Goal: Information Seeking & Learning: Learn about a topic

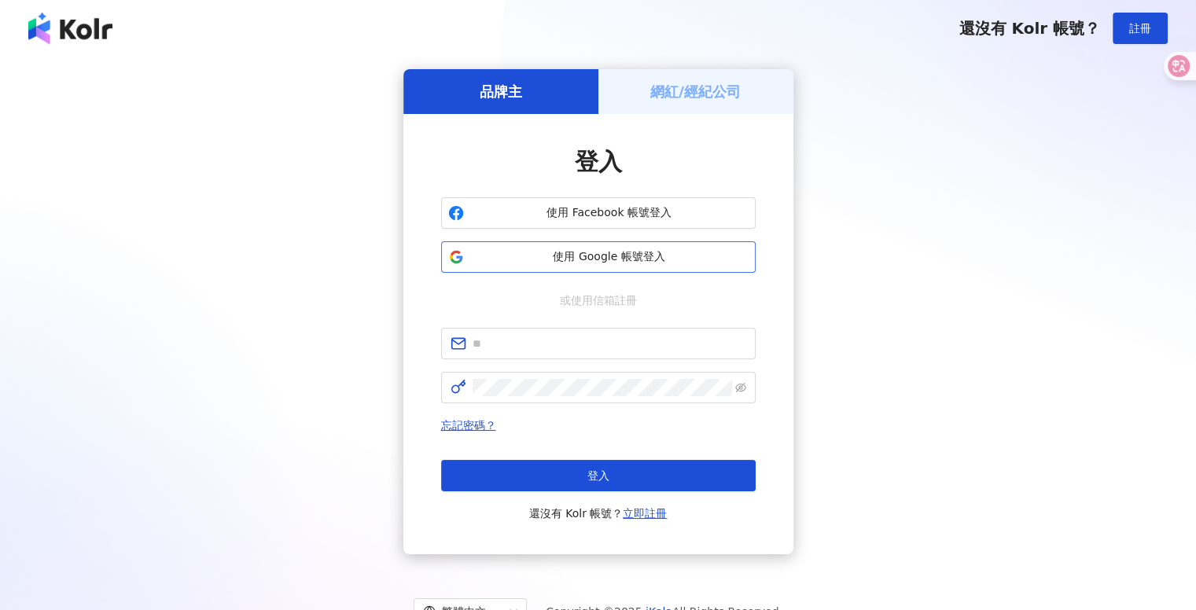
click at [635, 270] on button "使用 Google 帳號登入" at bounding box center [598, 256] width 315 height 31
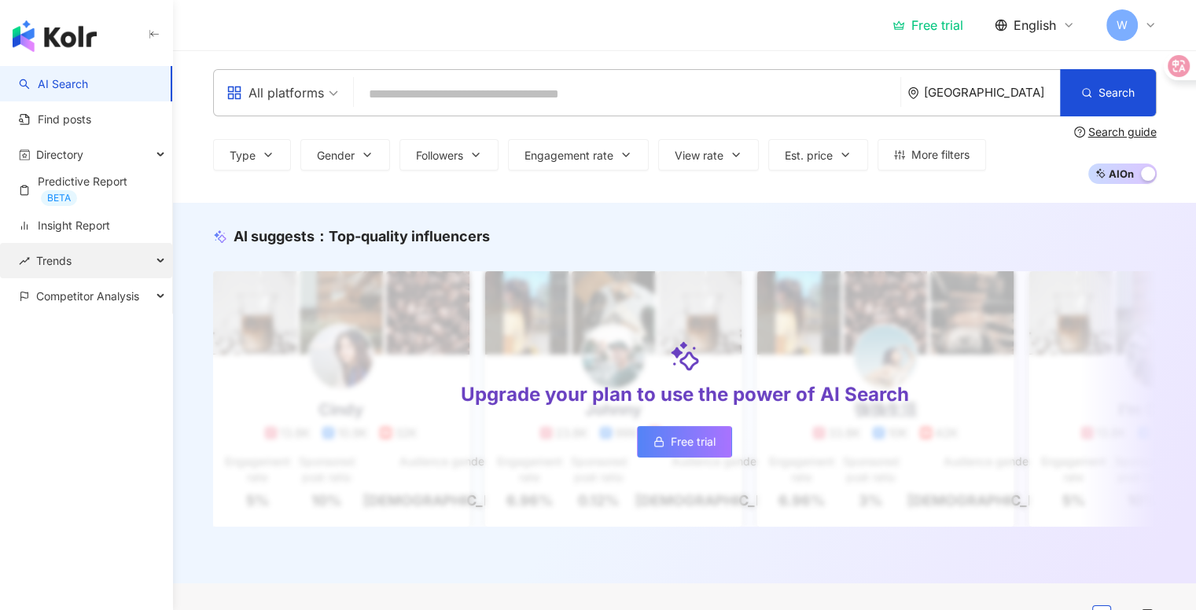
click at [113, 251] on div "Trends" at bounding box center [86, 260] width 172 height 35
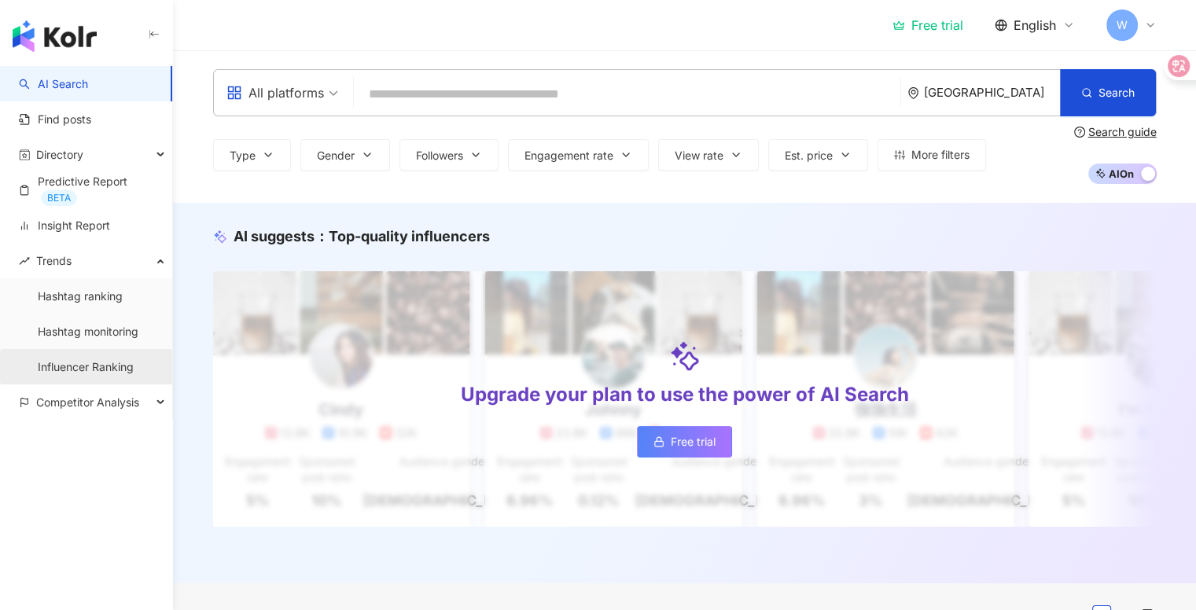
click at [106, 361] on link "Influencer Ranking" at bounding box center [86, 367] width 96 height 16
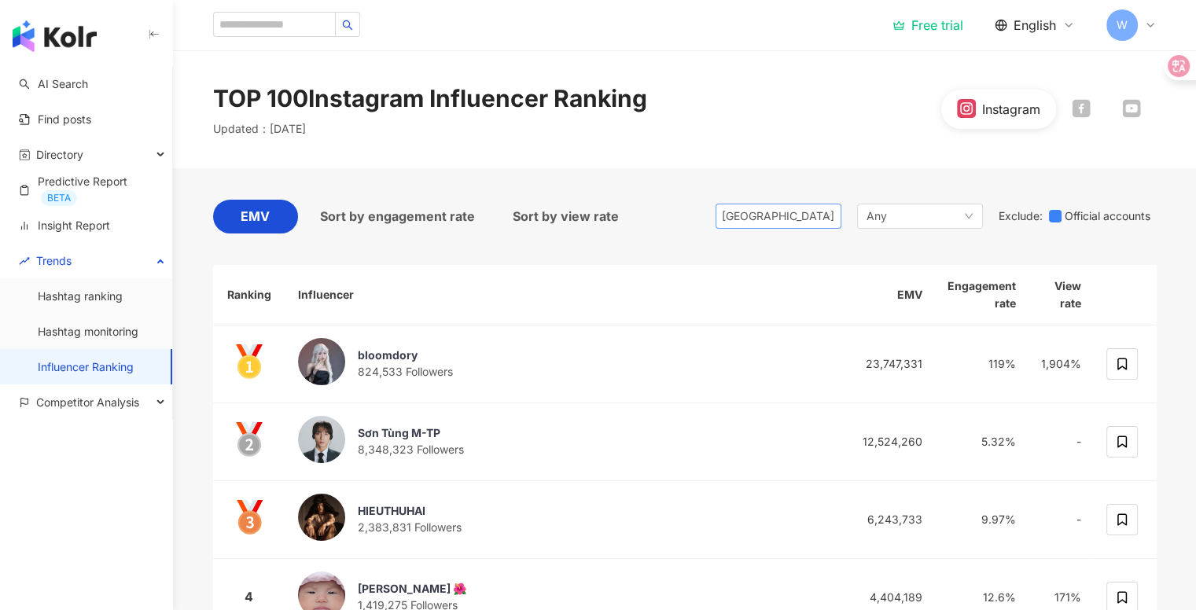
click at [799, 215] on span "Vietnam" at bounding box center [778, 216] width 113 height 24
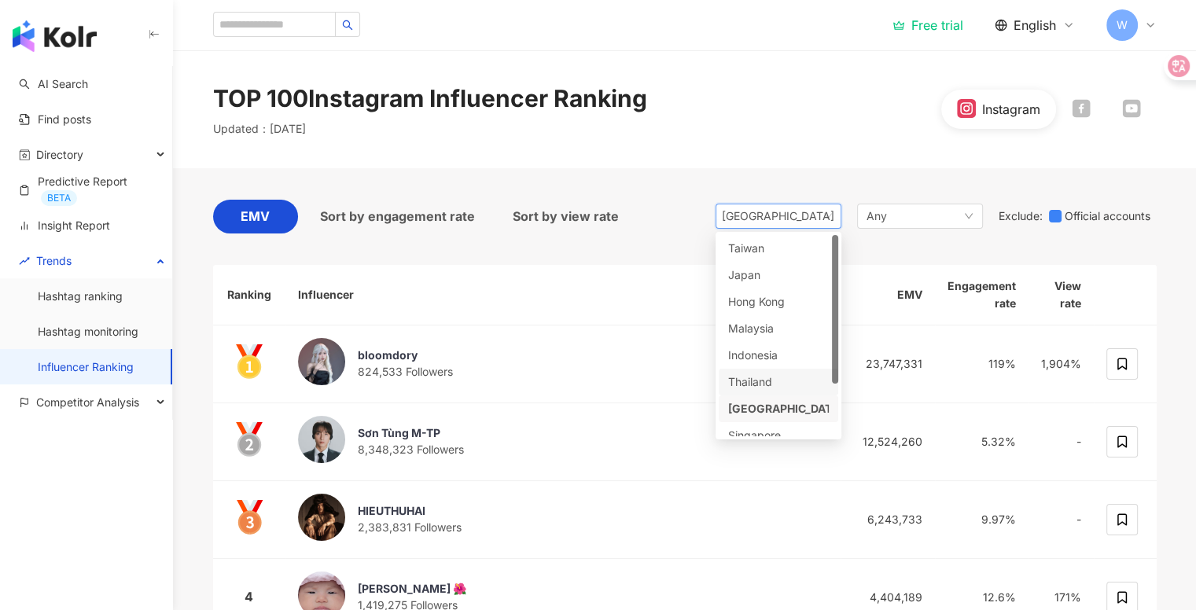
click at [788, 384] on div "Thailand" at bounding box center [778, 381] width 101 height 17
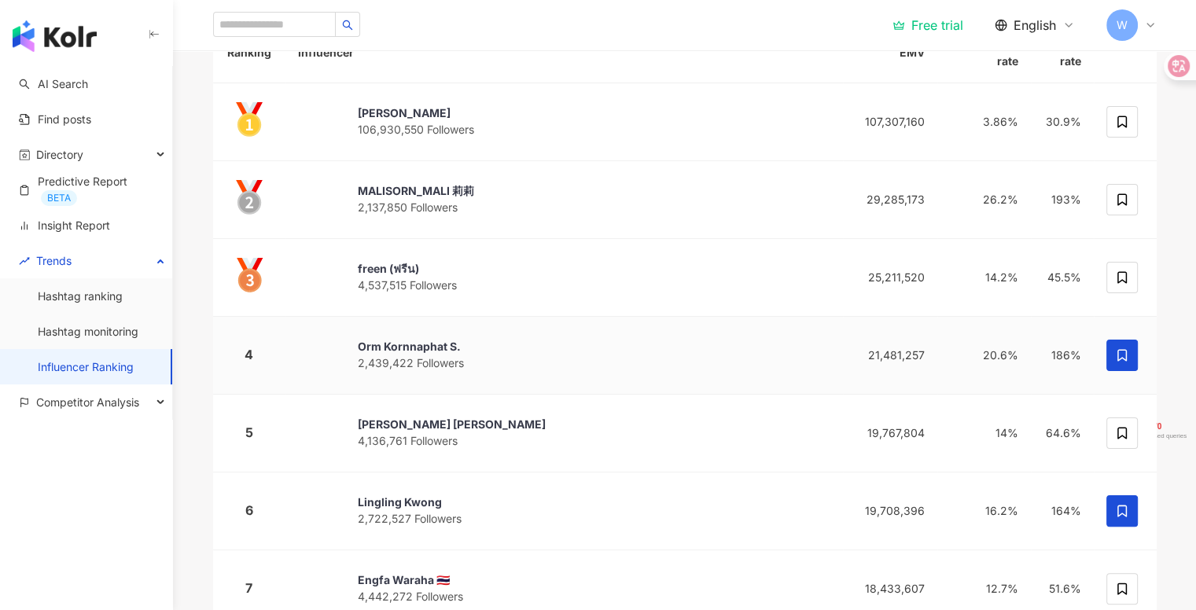
scroll to position [242, 0]
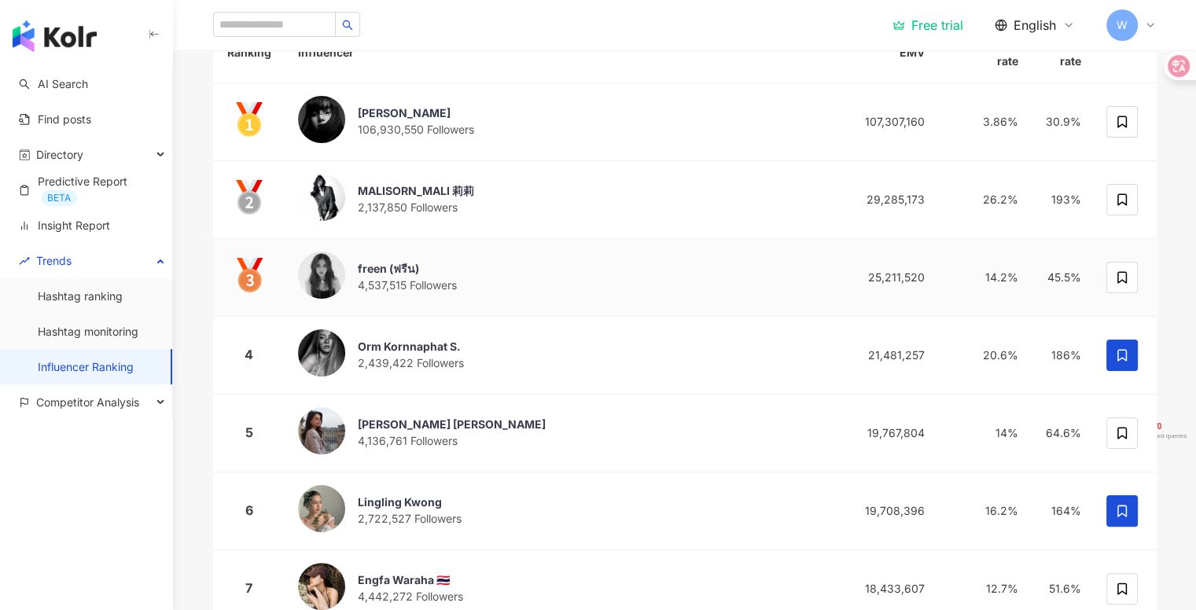
click at [585, 284] on div "freen (ฟรีน) 4,537,515 Followers" at bounding box center [564, 278] width 532 height 52
click at [412, 341] on div "Orm Kornnaphat S." at bounding box center [411, 347] width 106 height 16
click at [407, 489] on div "Lingling Kwong 2,722,527 Followers" at bounding box center [564, 511] width 532 height 52
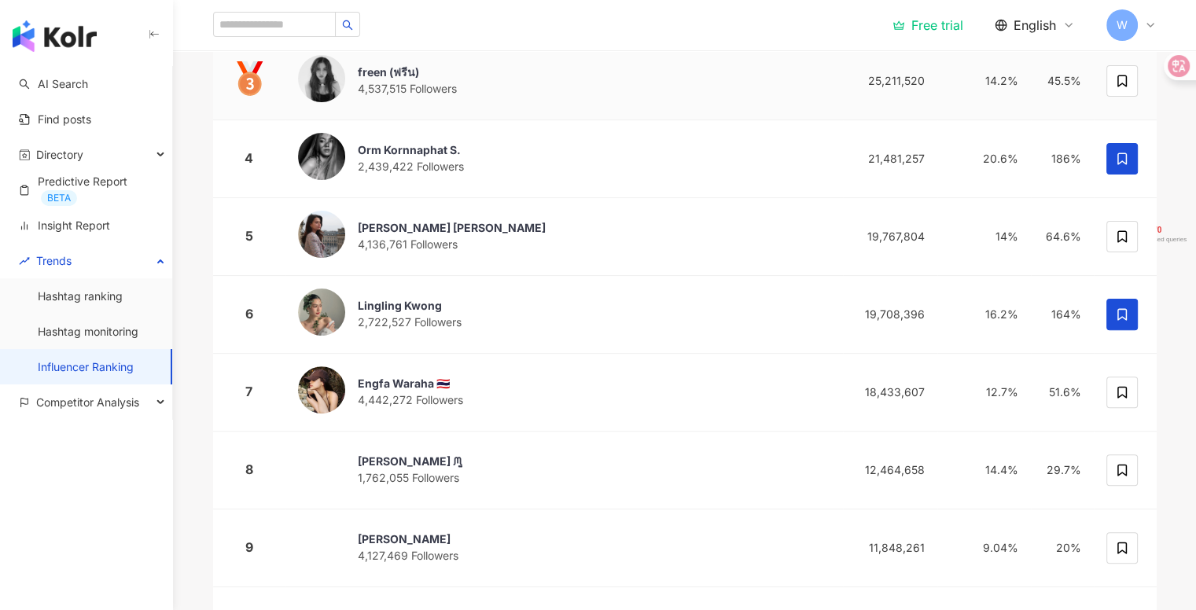
scroll to position [440, 0]
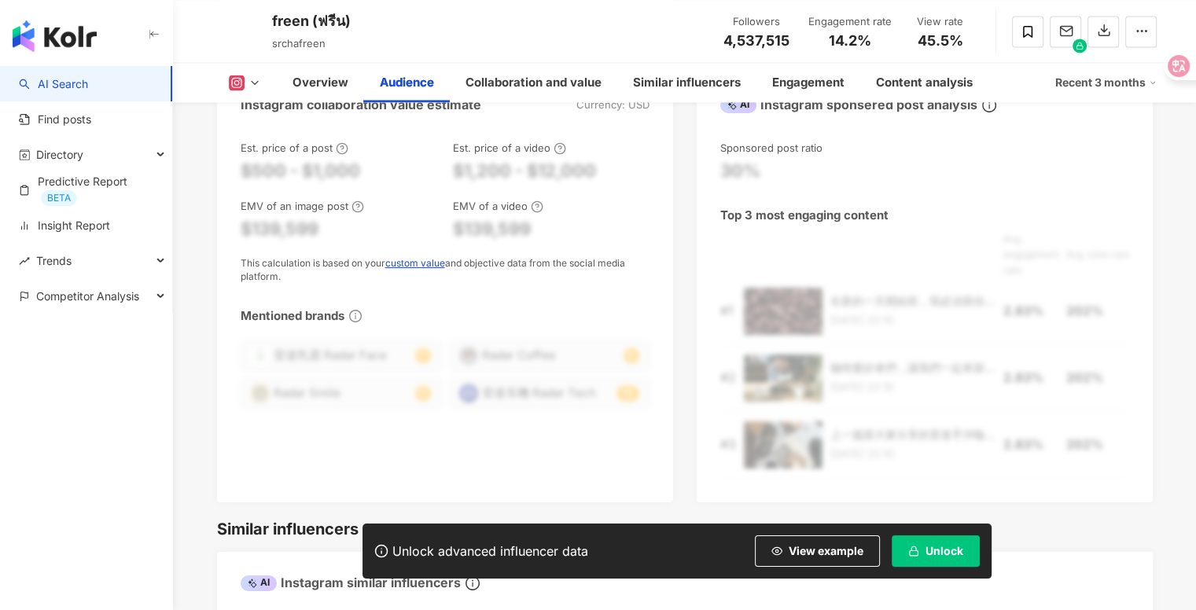
scroll to position [1477, 0]
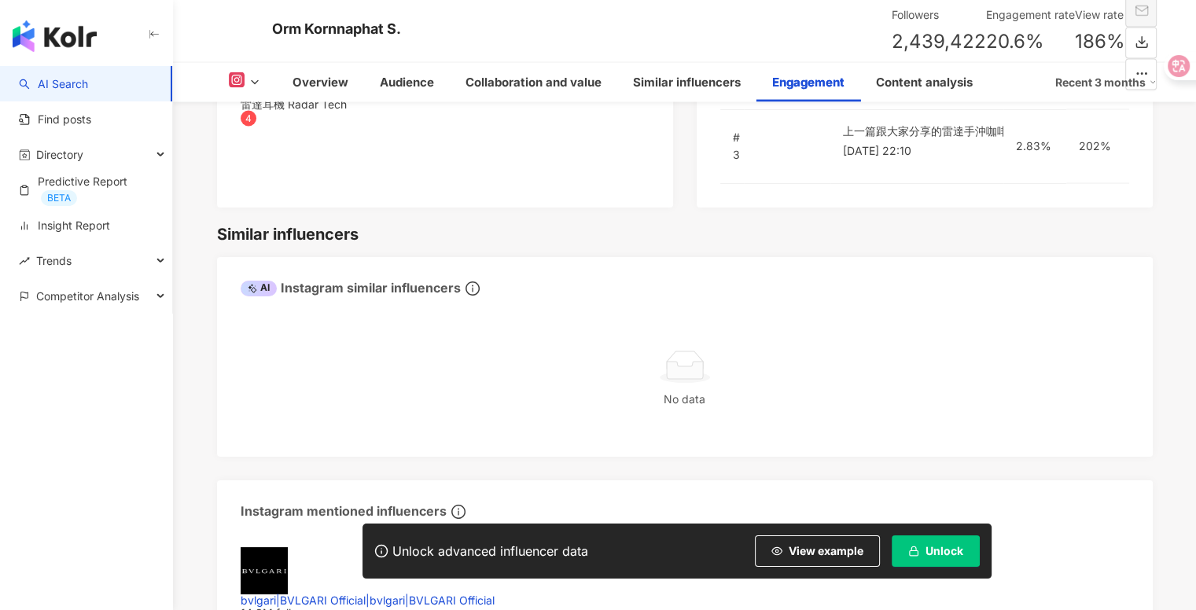
scroll to position [3148, 0]
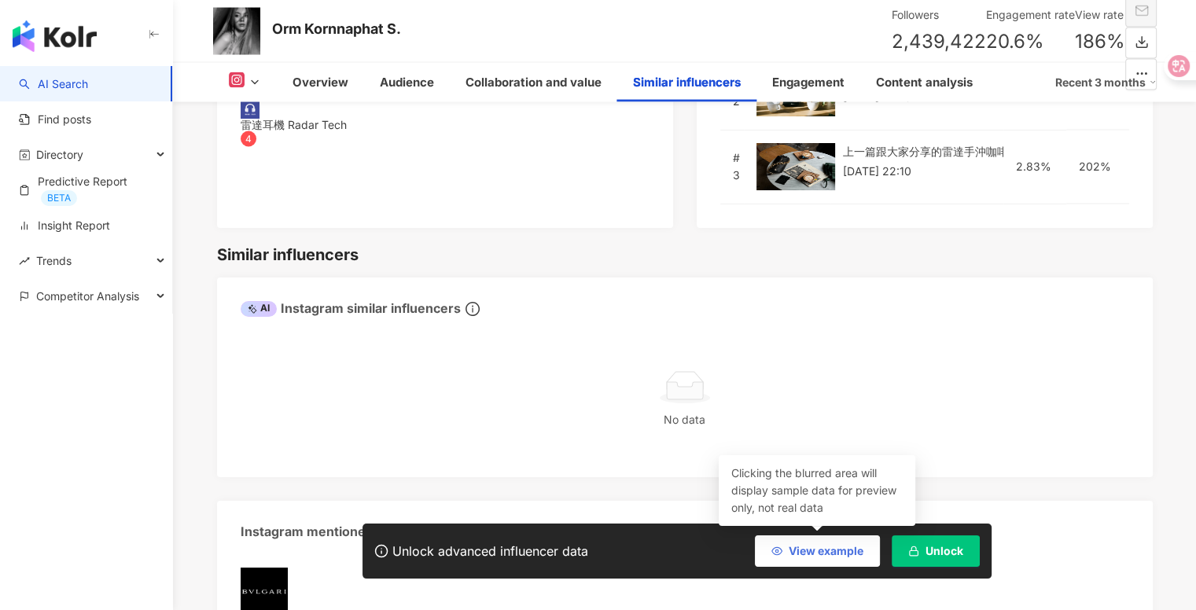
click at [815, 551] on span "View example" at bounding box center [826, 551] width 75 height 13
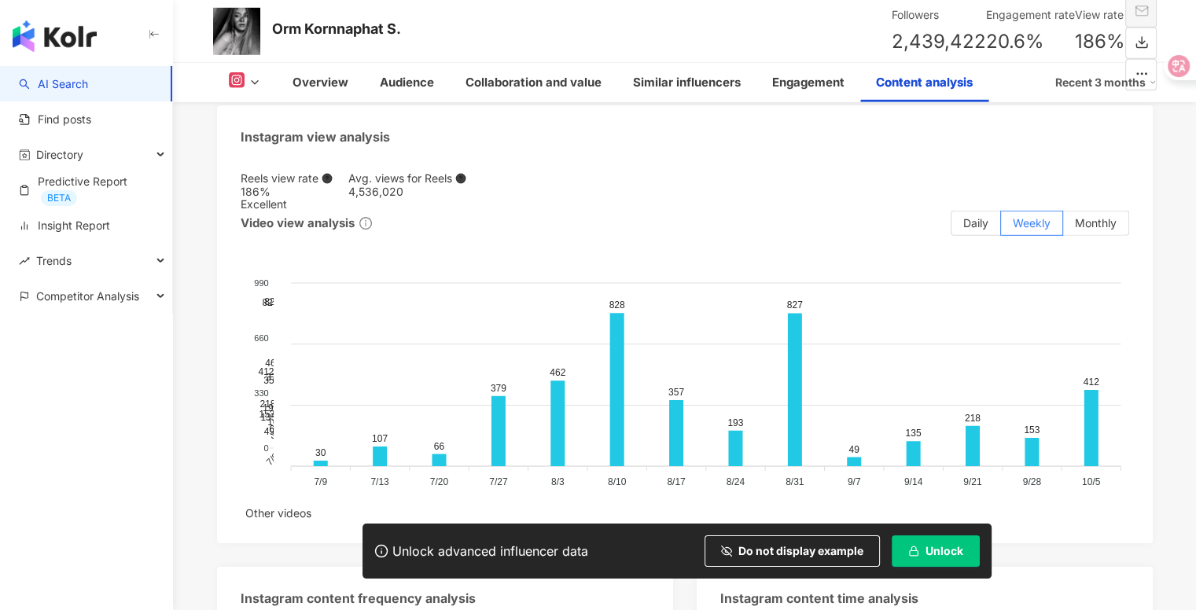
scroll to position [4768, 0]
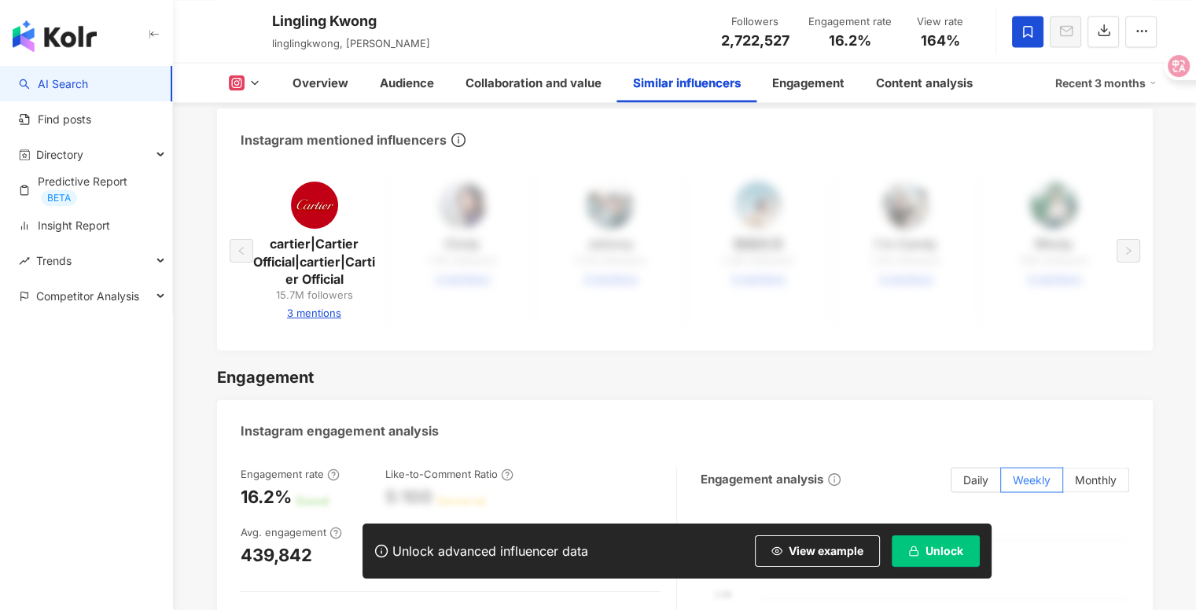
scroll to position [2905, 0]
